Goal: Information Seeking & Learning: Learn about a topic

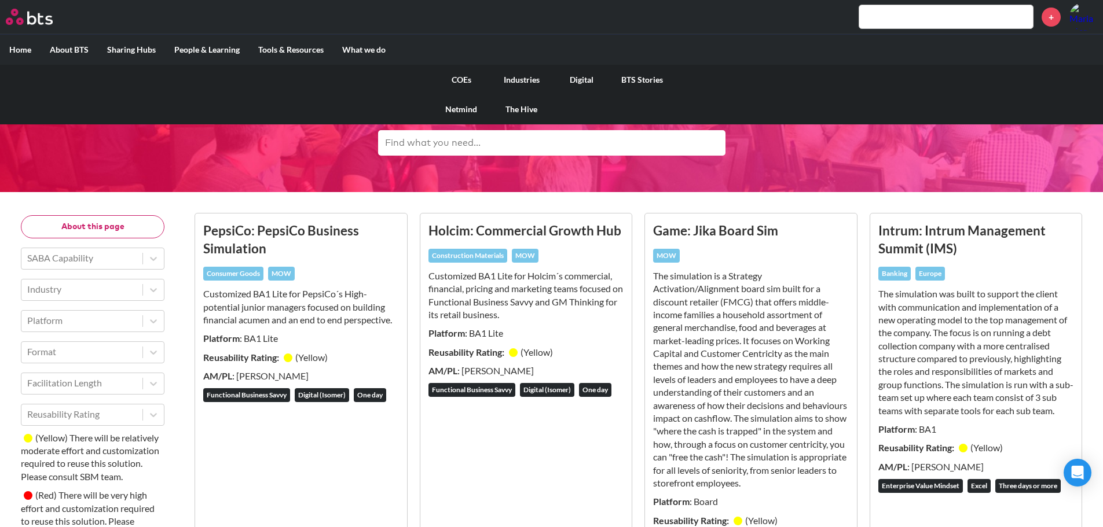
click at [465, 79] on link "COEs" at bounding box center [461, 80] width 60 height 30
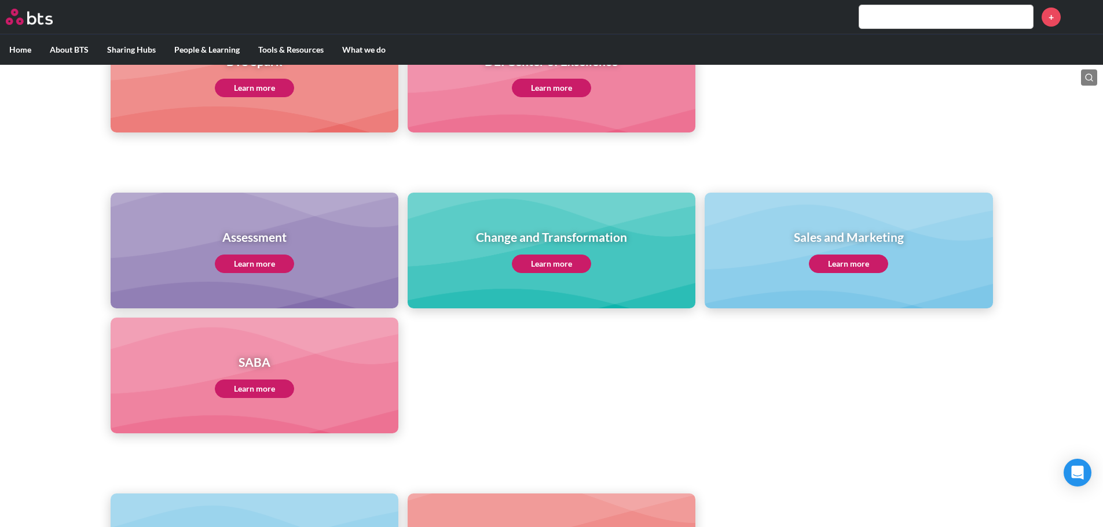
scroll to position [386, 0]
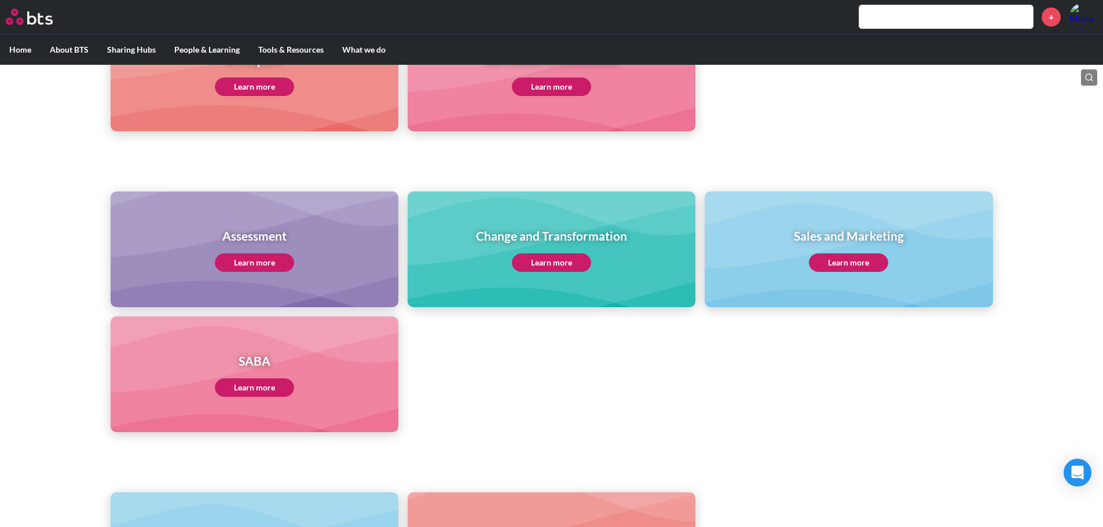
click at [259, 391] on link "Learn more" at bounding box center [254, 388] width 79 height 19
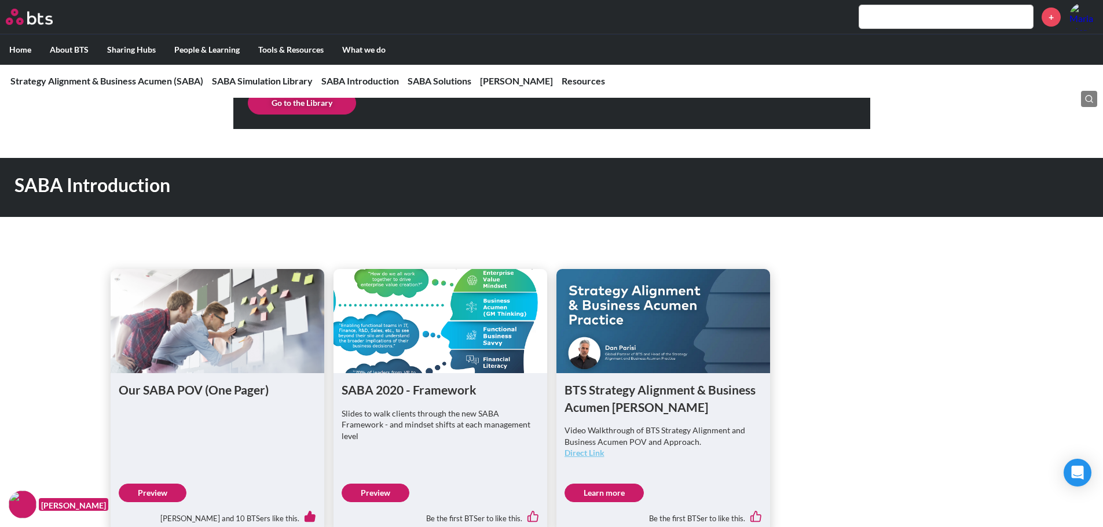
scroll to position [555, 0]
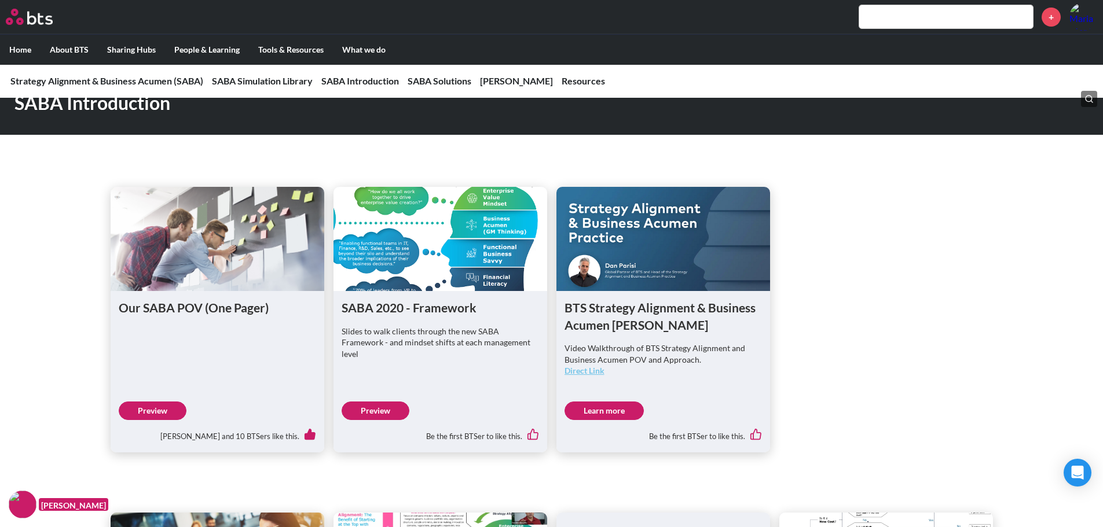
click at [605, 415] on link "Learn more" at bounding box center [603, 411] width 79 height 19
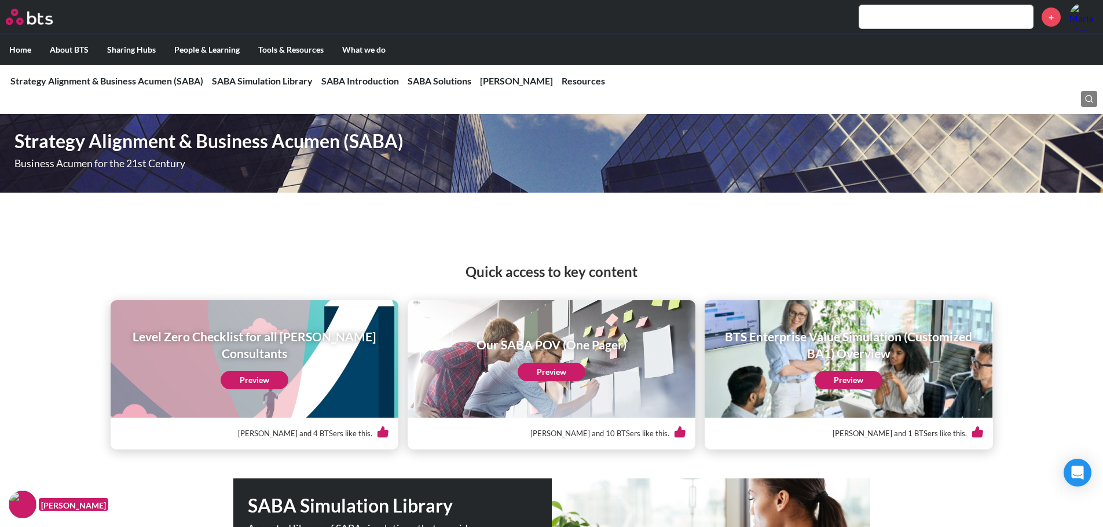
scroll to position [50, 0]
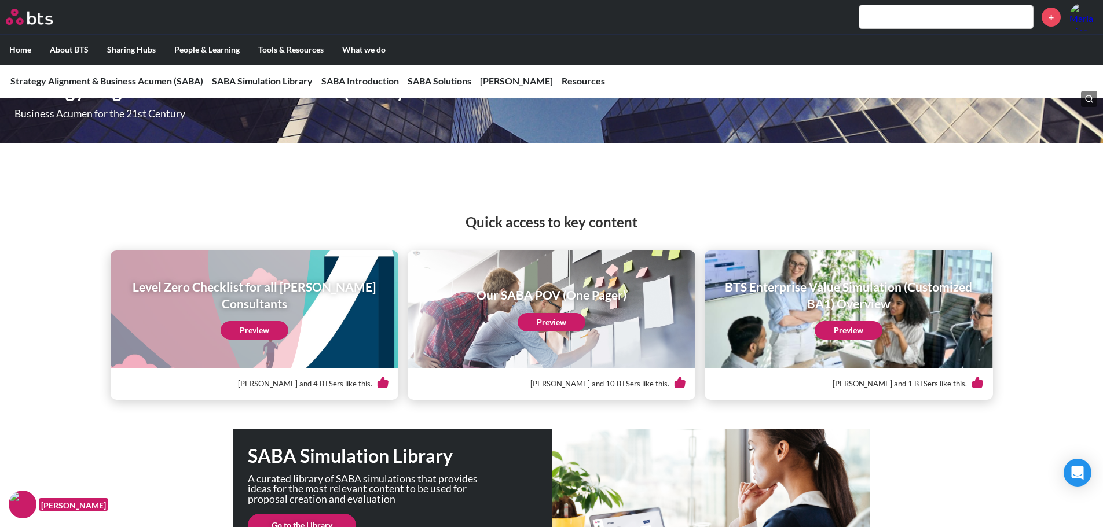
click at [550, 323] on link "Preview" at bounding box center [551, 322] width 68 height 19
